Goal: Task Accomplishment & Management: Use online tool/utility

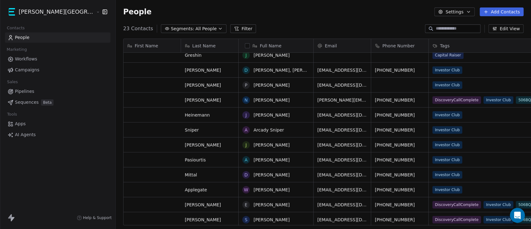
scroll to position [125, 0]
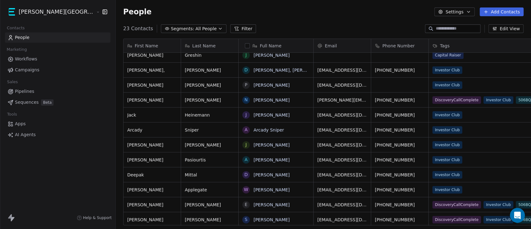
click at [30, 89] on span "Pipelines" at bounding box center [24, 91] width 19 height 7
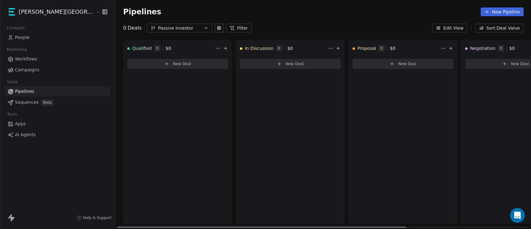
click at [297, 48] on html "[PERSON_NAME] Street Capital Contacts People Marketing Workflows Campaigns Sale…" at bounding box center [265, 114] width 531 height 229
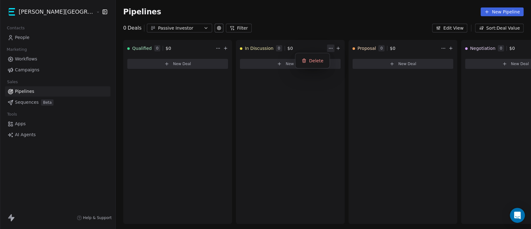
click at [297, 49] on html "[PERSON_NAME] Street Capital Contacts People Marketing Workflows Campaigns Sale…" at bounding box center [265, 114] width 531 height 229
click at [22, 57] on span "Workflows" at bounding box center [26, 59] width 22 height 7
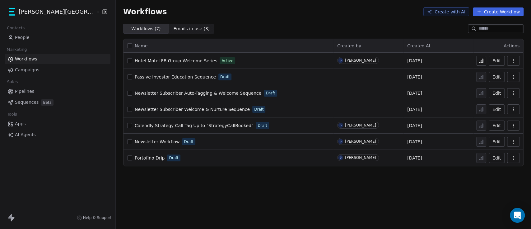
click at [458, 13] on button "Create with AI" at bounding box center [446, 11] width 46 height 9
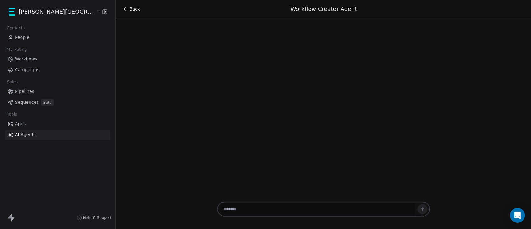
click at [256, 210] on textarea at bounding box center [317, 209] width 195 height 12
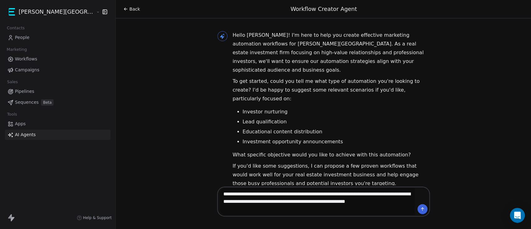
type textarea "**********"
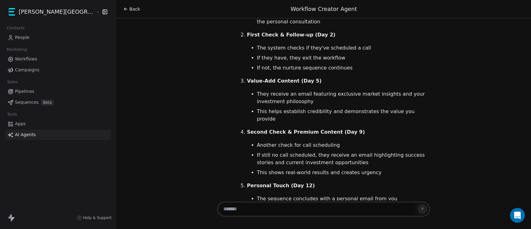
scroll to position [424, 0]
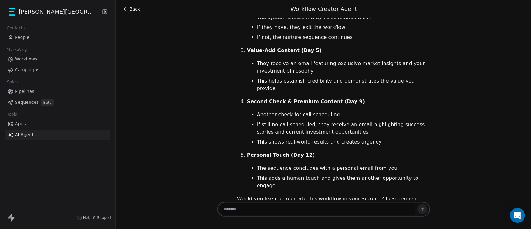
click at [25, 58] on span "Workflows" at bounding box center [26, 59] width 22 height 7
